Goal: Complete application form

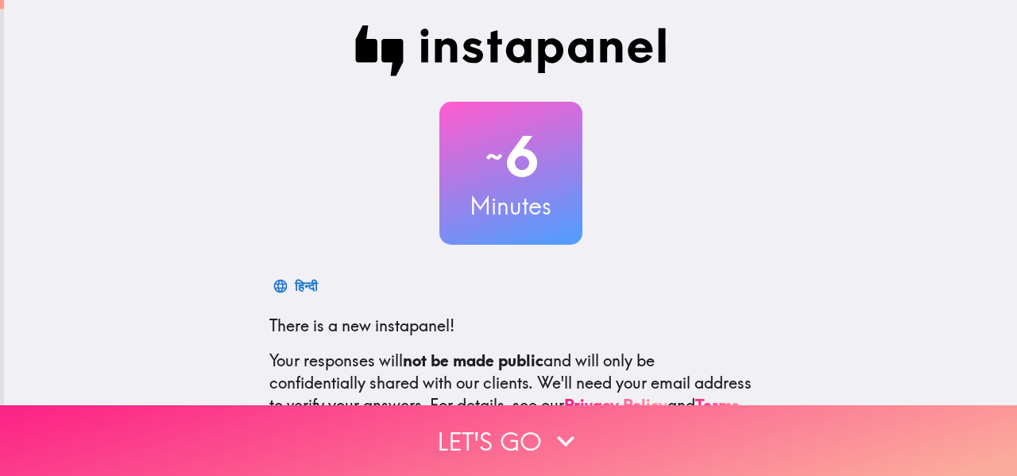
click at [566, 423] on icon "button" at bounding box center [565, 440] width 35 height 35
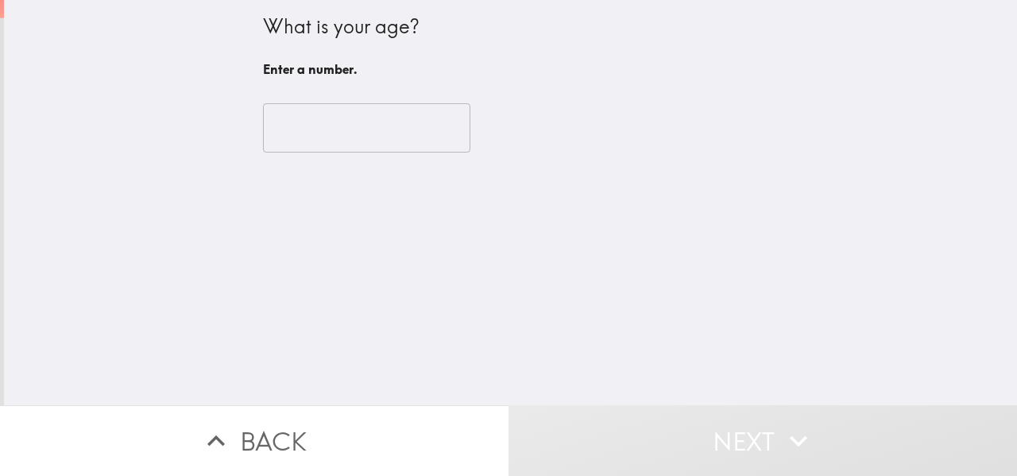
click at [348, 130] on input "number" at bounding box center [366, 127] width 207 height 49
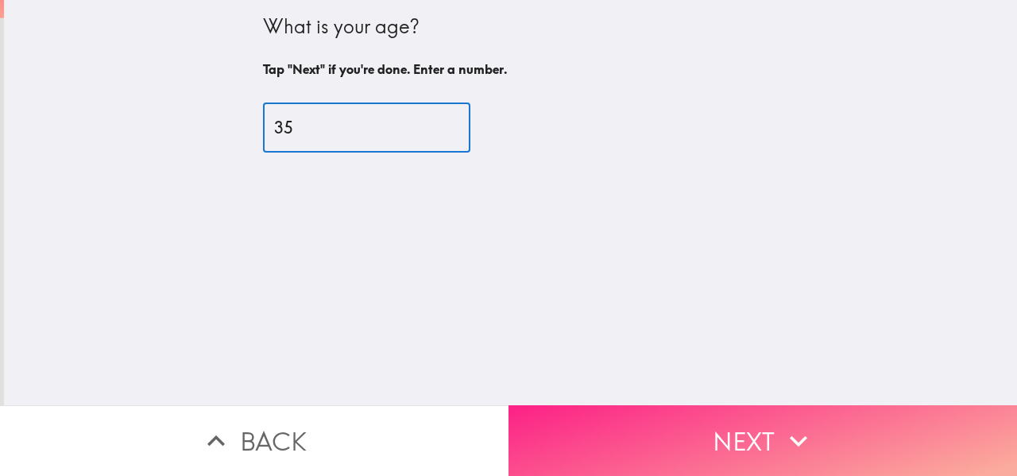
type input "35"
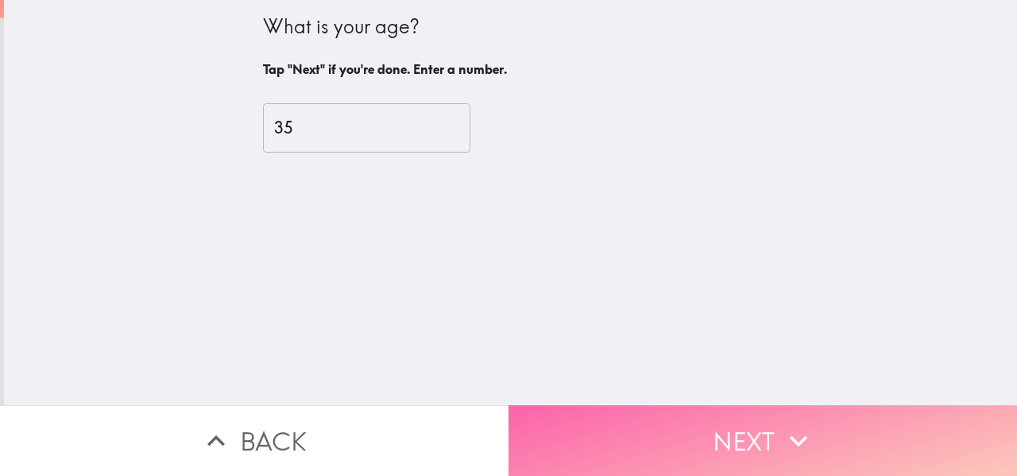
click at [664, 447] on button "Next" at bounding box center [762, 440] width 508 height 71
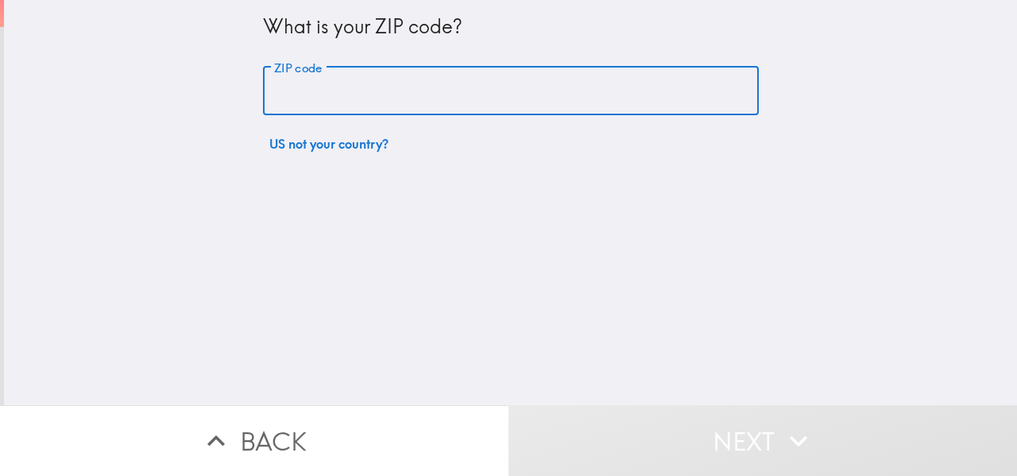
click at [407, 104] on input "ZIP code" at bounding box center [511, 91] width 496 height 49
type input "11225"
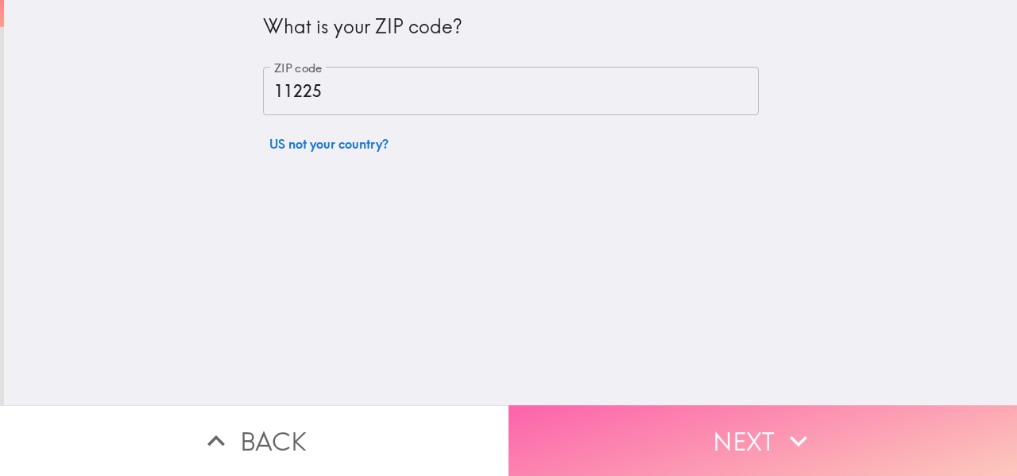
click at [732, 409] on button "Next" at bounding box center [762, 440] width 508 height 71
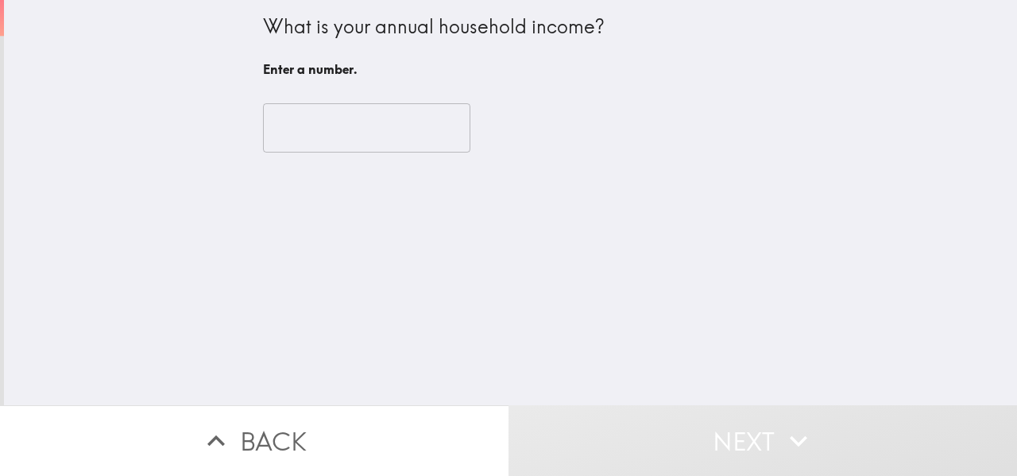
click at [372, 126] on input "number" at bounding box center [366, 127] width 207 height 49
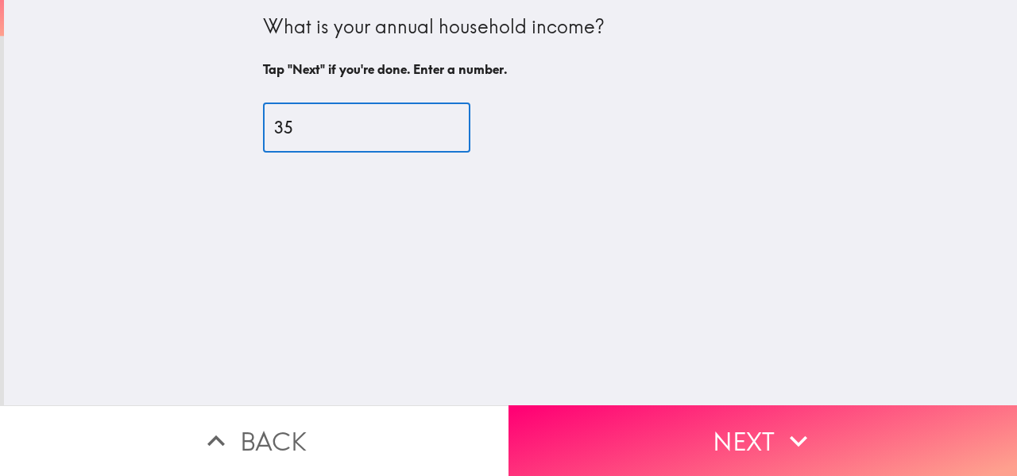
type input "35"
click at [748, 419] on button "Next" at bounding box center [762, 440] width 508 height 71
